Goal: Navigation & Orientation: Find specific page/section

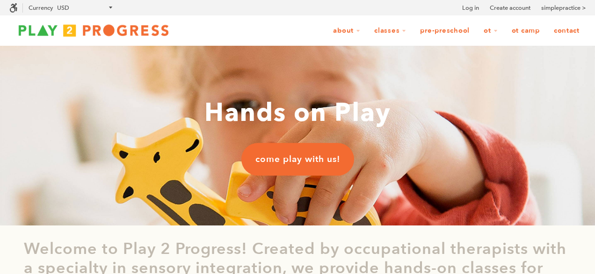
scroll to position [0, 0]
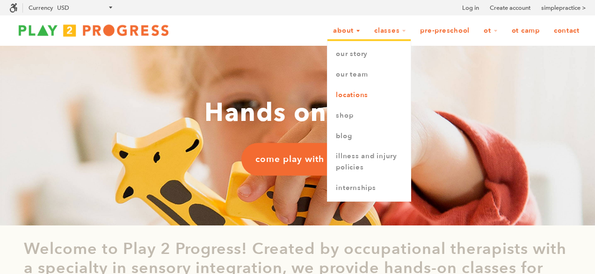
click at [357, 92] on link "Locations" at bounding box center [368, 95] width 83 height 21
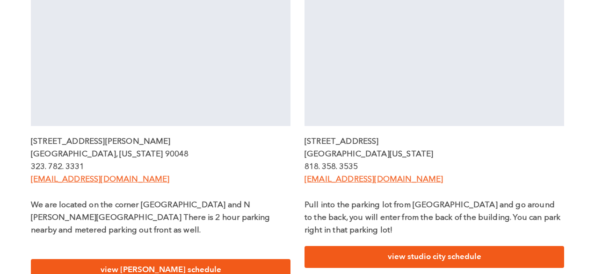
scroll to position [420, 0]
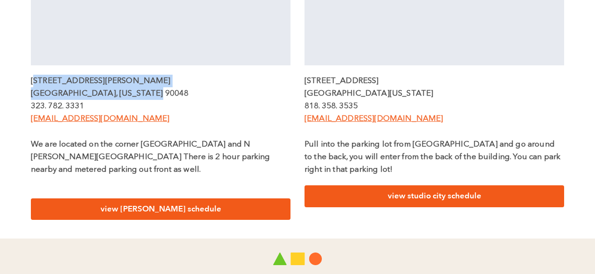
drag, startPoint x: 146, startPoint y: 91, endPoint x: 35, endPoint y: 83, distance: 111.6
click at [34, 83] on div "[STREET_ADDRESS][PERSON_NAME][US_STATE]. 782. 3331 [EMAIL_ADDRESS][DOMAIN_NAME]…" at bounding box center [161, 132] width 260 height 115
copy div "[STREET_ADDRESS][PERSON_NAME][US_STATE]"
click at [62, 85] on p "[STREET_ADDRESS][PERSON_NAME]" at bounding box center [161, 81] width 260 height 13
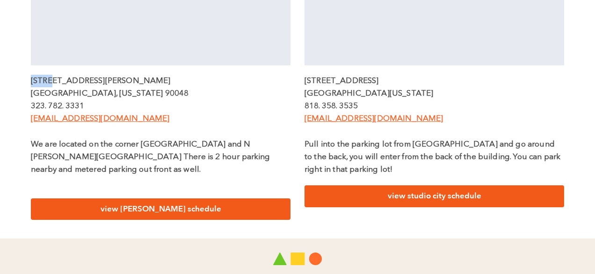
drag, startPoint x: 51, startPoint y: 83, endPoint x: 33, endPoint y: 81, distance: 18.3
click at [33, 81] on p "[STREET_ADDRESS][PERSON_NAME]" at bounding box center [161, 81] width 260 height 13
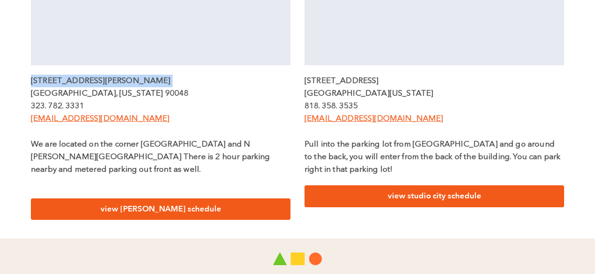
drag, startPoint x: 33, startPoint y: 81, endPoint x: 95, endPoint y: 82, distance: 62.7
click at [95, 82] on p "[STREET_ADDRESS][PERSON_NAME]" at bounding box center [161, 81] width 260 height 13
